Goal: Task Accomplishment & Management: Manage account settings

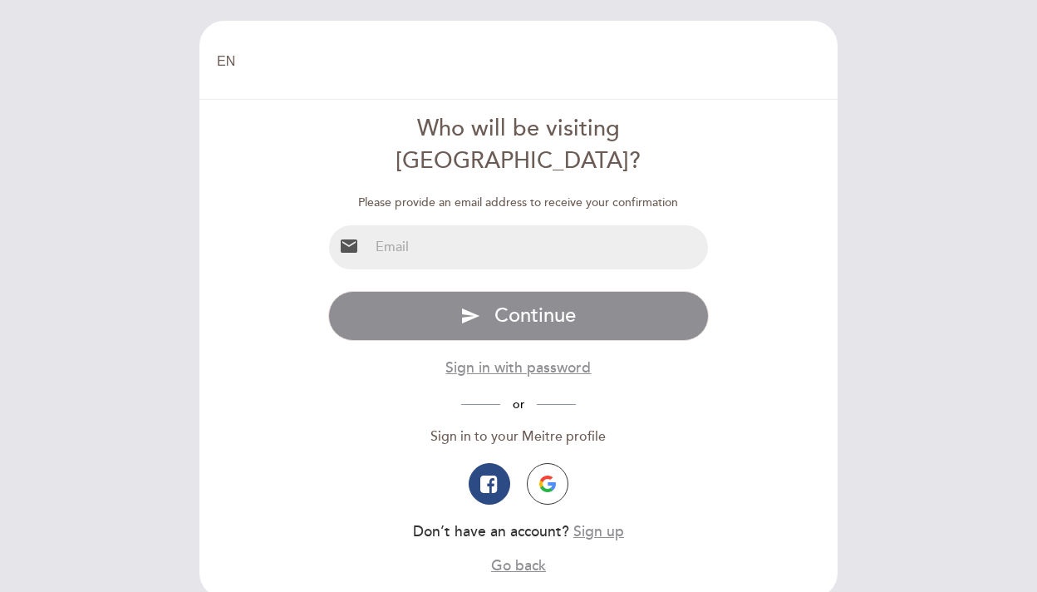
click at [502, 225] on input "email" at bounding box center [539, 247] width 340 height 44
type input "[EMAIL_ADDRESS][DOMAIN_NAME]"
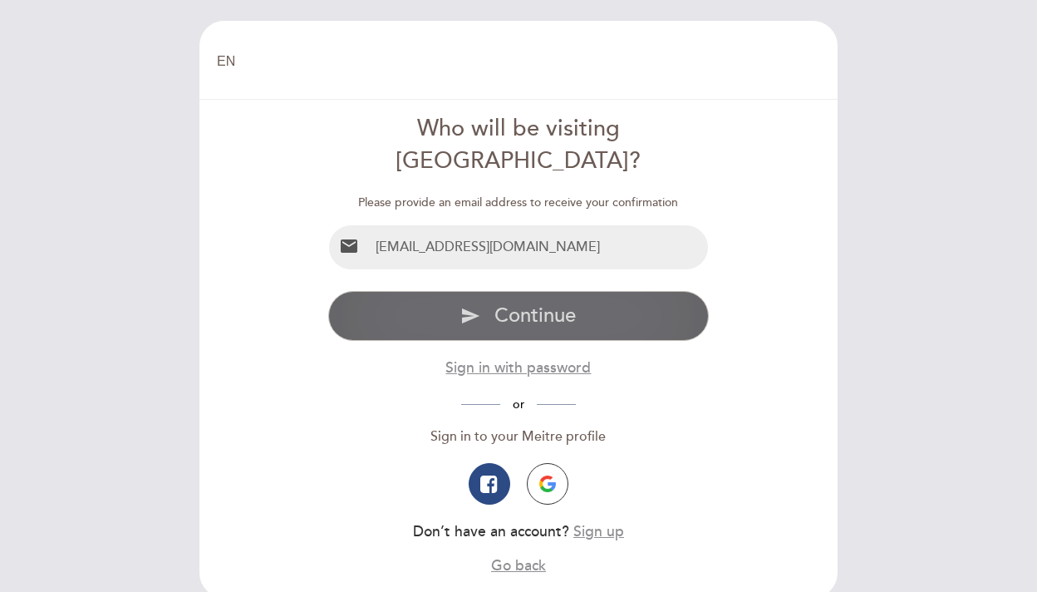
click at [509, 303] on span "Continue" at bounding box center [534, 315] width 81 height 24
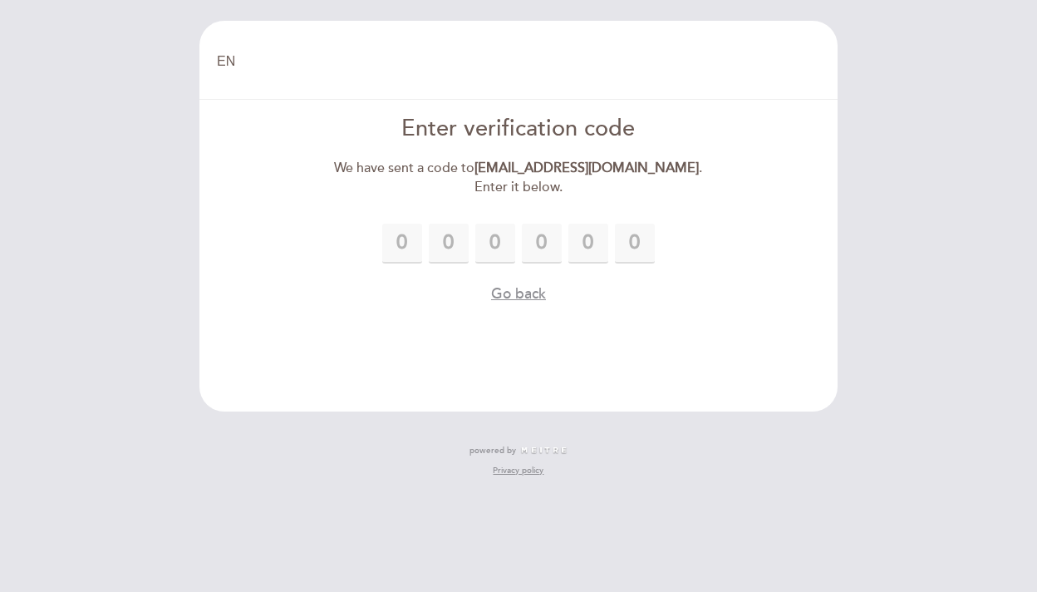
type input "2"
type input "1"
type input "9"
type input "5"
type input "8"
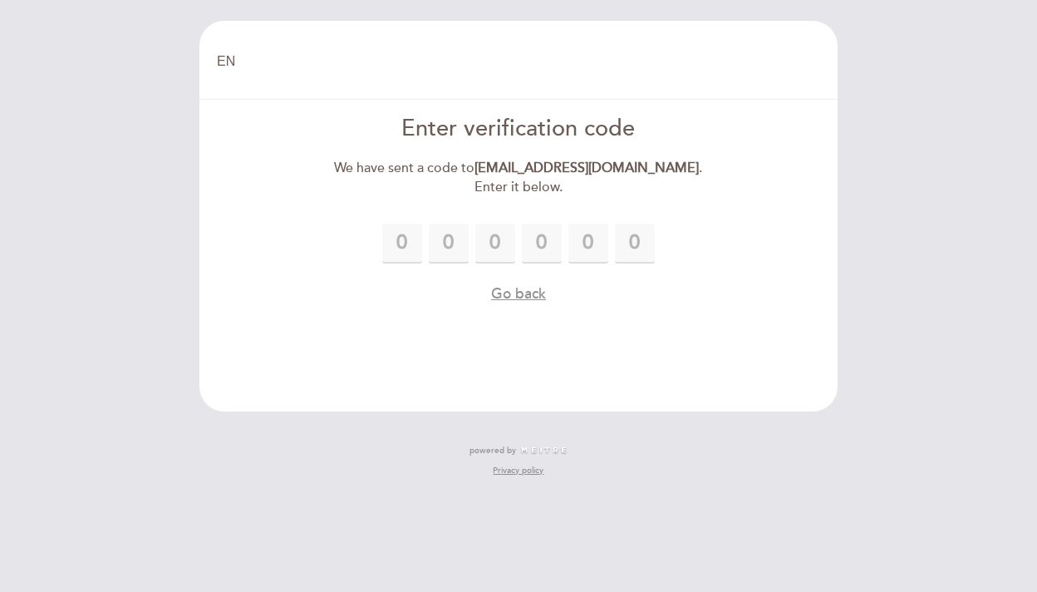
type input "6"
